Goal: Transaction & Acquisition: Purchase product/service

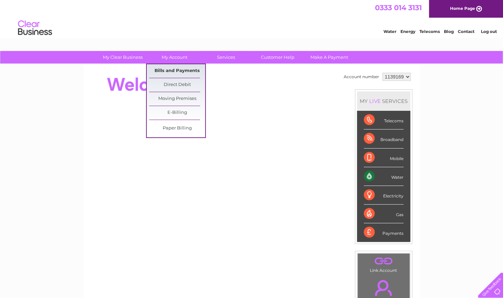
click at [174, 66] on link "Bills and Payments" at bounding box center [177, 71] width 56 height 14
click at [172, 70] on link "Bills and Payments" at bounding box center [177, 71] width 56 height 14
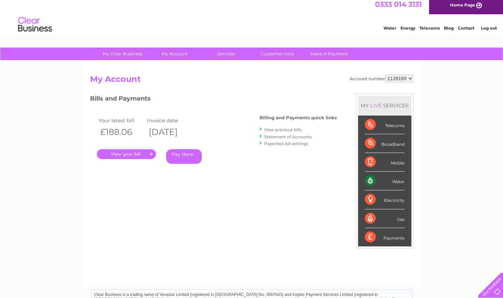
scroll to position [3, 0]
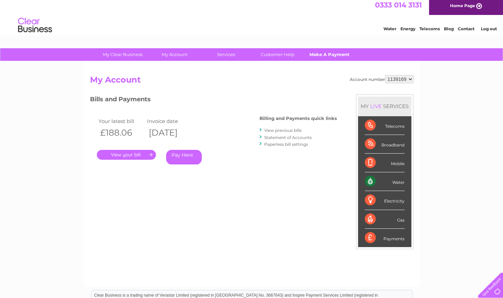
click at [323, 54] on link "Make A Payment" at bounding box center [329, 54] width 56 height 13
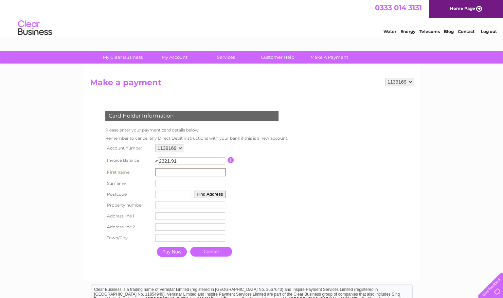
click at [186, 169] on input "text" at bounding box center [190, 172] width 71 height 8
type input "Rebecca"
type input "Blundell"
type input "EH15 2QA"
type input "Unit 2, A1 Industrial Park"
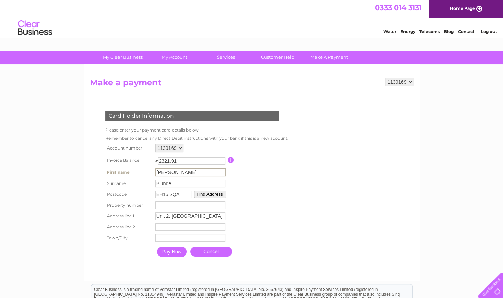
type input "Sir Harry Lauder Road"
type input "Edinburgh"
